Goal: Navigation & Orientation: Find specific page/section

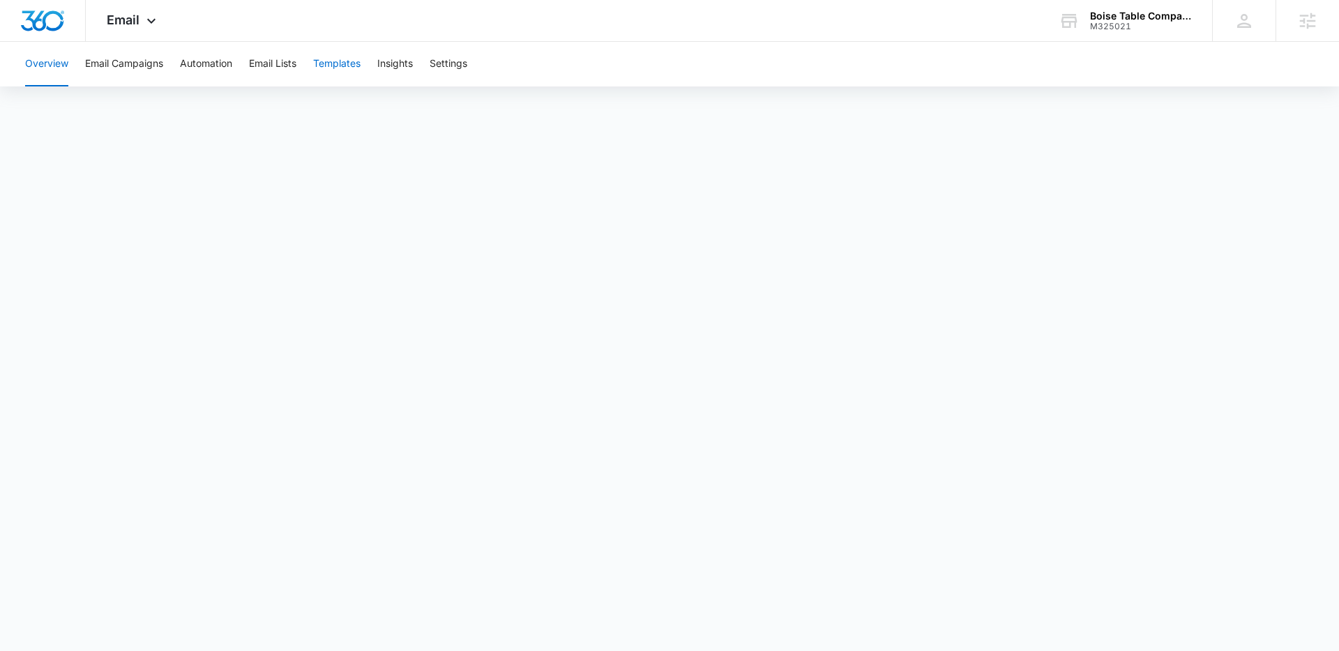
click at [349, 68] on button "Templates" at bounding box center [336, 64] width 47 height 45
click at [204, 61] on button "Automation" at bounding box center [206, 64] width 52 height 45
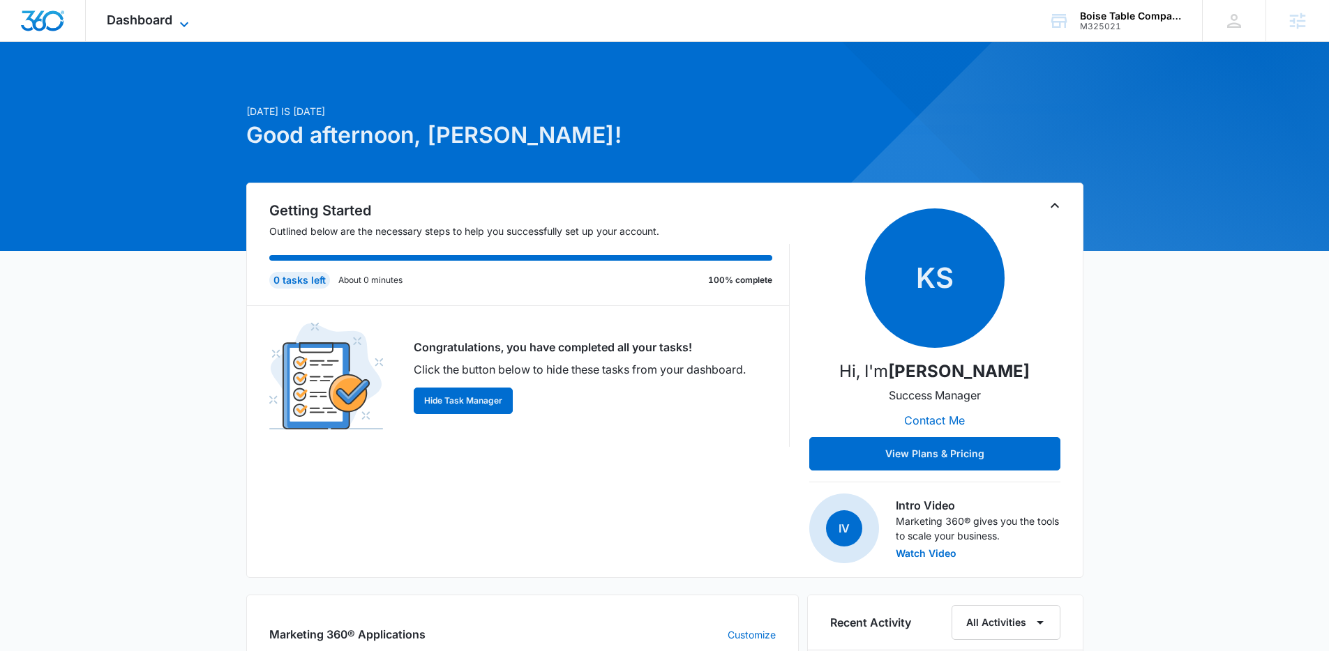
click at [151, 26] on span "Dashboard" at bounding box center [140, 20] width 66 height 15
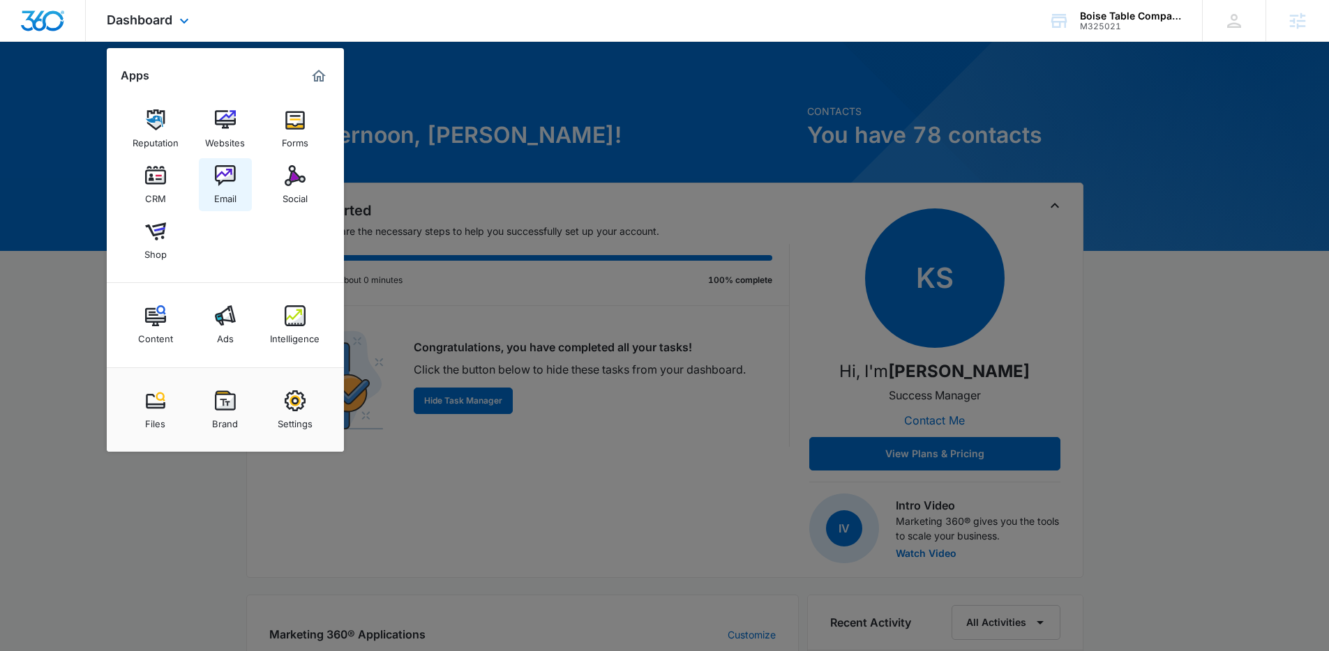
click at [227, 193] on div "Email" at bounding box center [225, 195] width 22 height 18
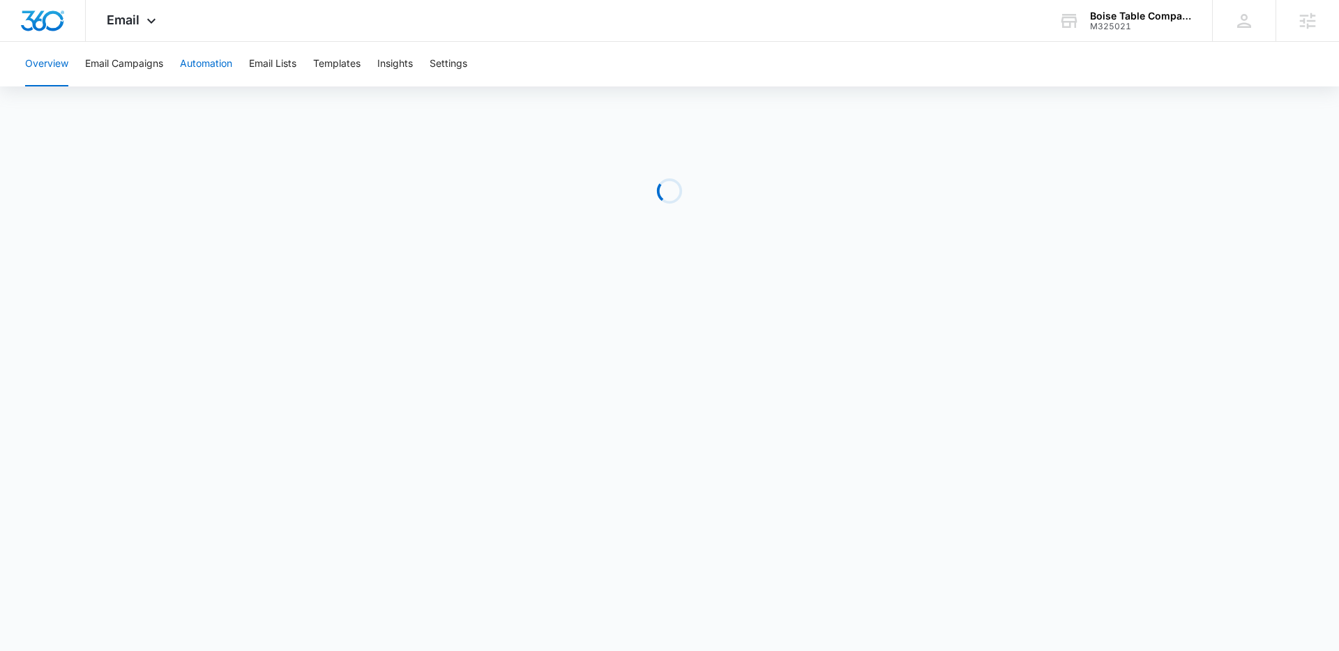
click at [225, 63] on button "Automation" at bounding box center [206, 64] width 52 height 45
click at [330, 59] on button "Templates" at bounding box center [336, 64] width 47 height 45
click at [210, 66] on button "Automation" at bounding box center [206, 64] width 52 height 45
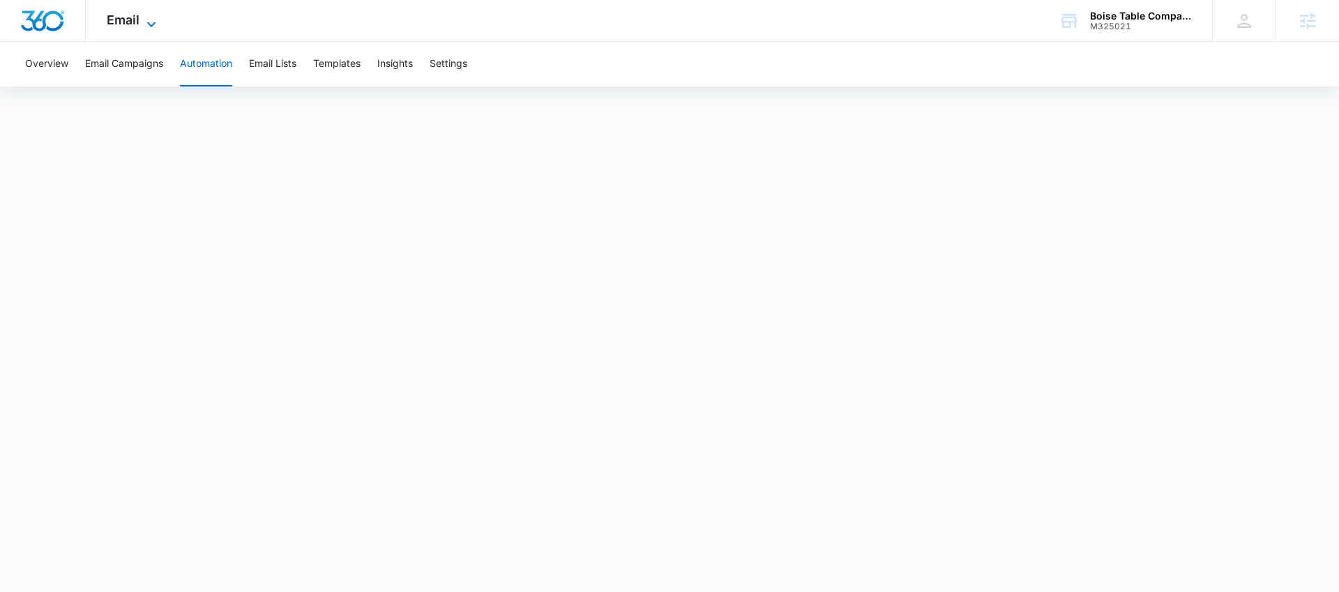
click at [125, 15] on span "Email" at bounding box center [123, 20] width 33 height 15
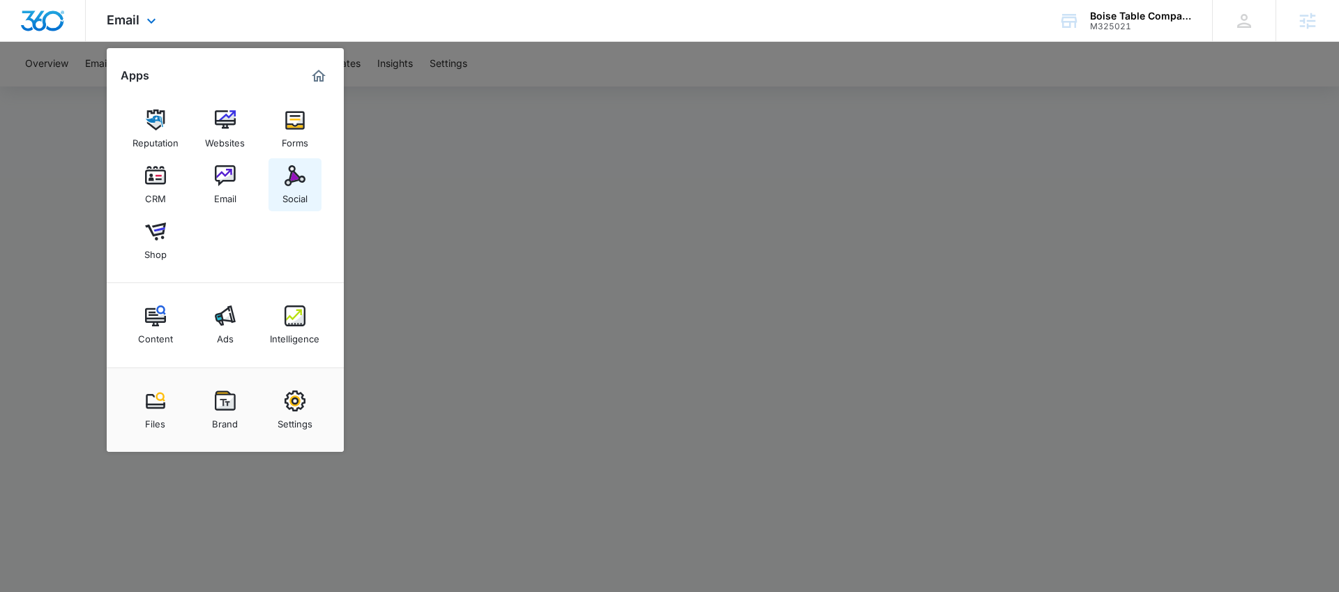
click at [300, 186] on div "Social" at bounding box center [294, 195] width 25 height 18
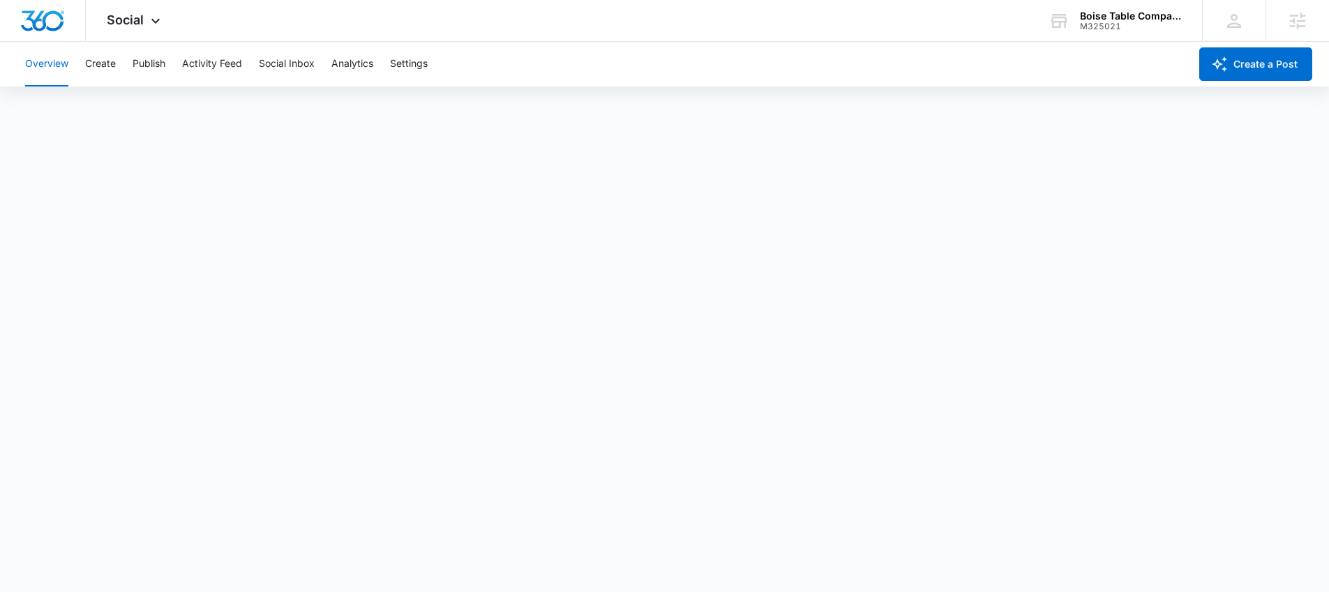
click at [116, 70] on div "Overview Create Publish Activity Feed Social Inbox Analytics Settings" at bounding box center [603, 64] width 1173 height 45
click at [106, 67] on button "Create" at bounding box center [100, 64] width 31 height 45
click at [137, 106] on button "Approvals" at bounding box center [136, 106] width 47 height 39
click at [51, 19] on img "Dashboard" at bounding box center [42, 20] width 45 height 21
